Goal: Task Accomplishment & Management: Use online tool/utility

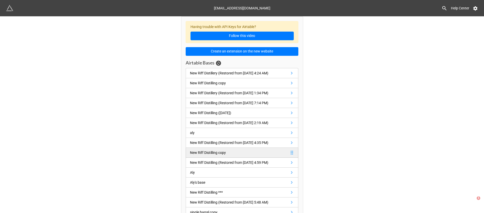
click at [217, 152] on div "New Riff Distilling copy" at bounding box center [208, 153] width 36 height 6
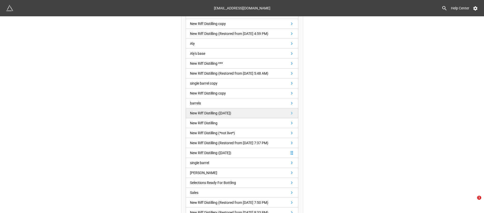
scroll to position [144, 0]
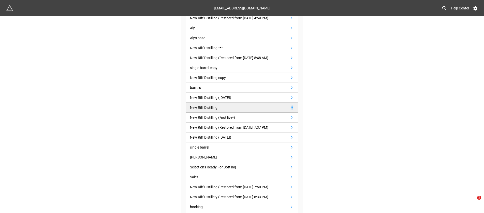
click at [210, 108] on div "New Riff Distilling" at bounding box center [203, 108] width 27 height 6
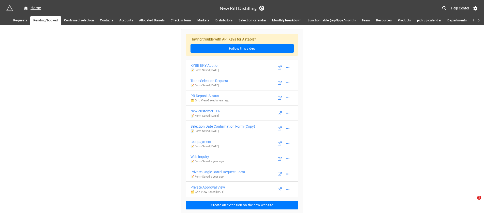
click at [74, 20] on span "Confirmed selection" at bounding box center [79, 20] width 30 height 5
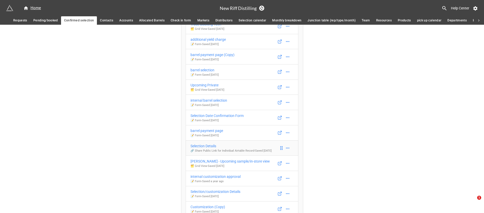
scroll to position [72, 0]
click at [231, 150] on p "🔗 Share Public Link for Individual Airtable Record - Saved [DATE]" at bounding box center [231, 150] width 81 height 4
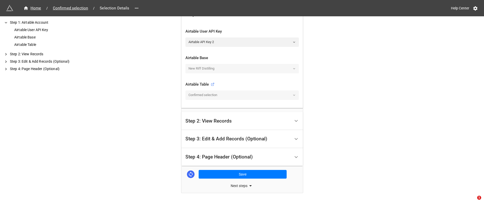
scroll to position [119, 0]
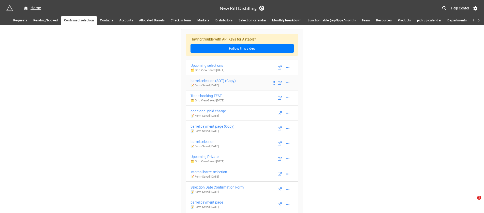
click at [240, 84] on link "barrel selection (SOT) (Copy) 📝 Form - Saved [DATE]" at bounding box center [242, 83] width 113 height 16
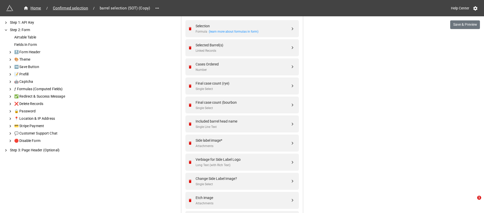
scroll to position [207, 0]
click at [234, 124] on div "Included barrel head name" at bounding box center [243, 123] width 95 height 6
select select "all-are-met"
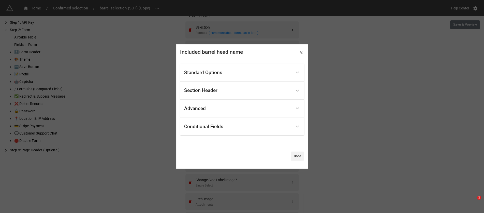
click at [272, 121] on div "Conditional Fields" at bounding box center [238, 126] width 108 height 12
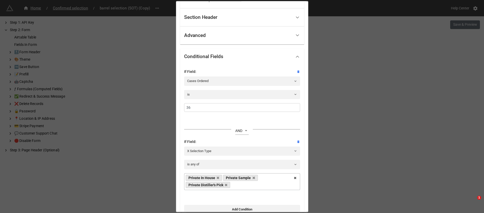
scroll to position [29, 0]
click at [225, 108] on input "36" at bounding box center [242, 108] width 116 height 9
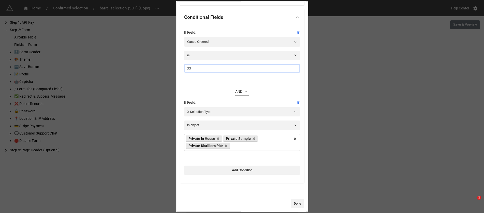
scroll to position [74, 0]
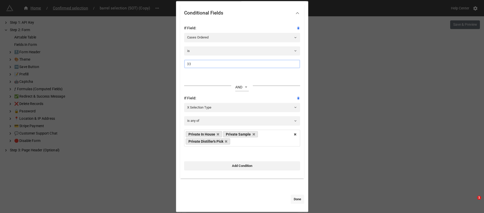
type input "33"
click at [291, 197] on link "Done" at bounding box center [297, 198] width 13 height 9
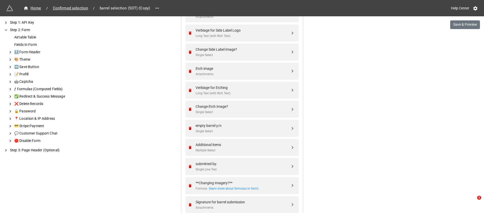
scroll to position [341, 0]
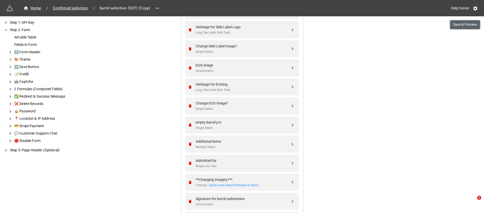
click at [468, 25] on button "Save & Preview" at bounding box center [465, 24] width 30 height 9
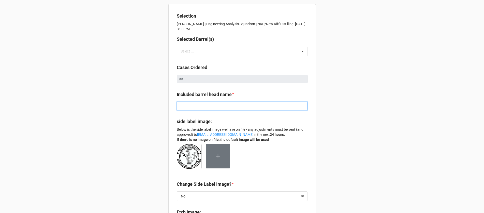
click at [225, 104] on input at bounding box center [242, 106] width 131 height 9
click at [226, 46] on div "Selected Barrel(s)" at bounding box center [242, 41] width 131 height 11
